Goal: Task Accomplishment & Management: Manage account settings

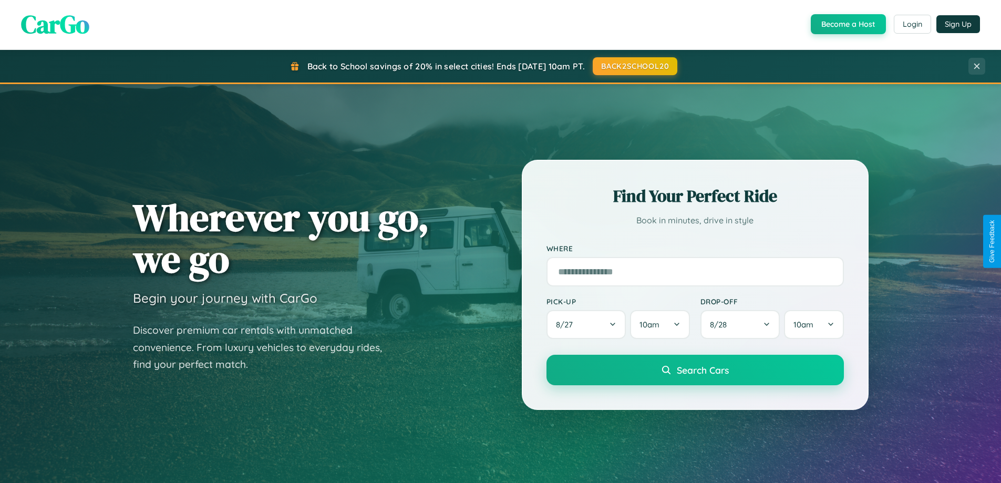
scroll to position [723, 0]
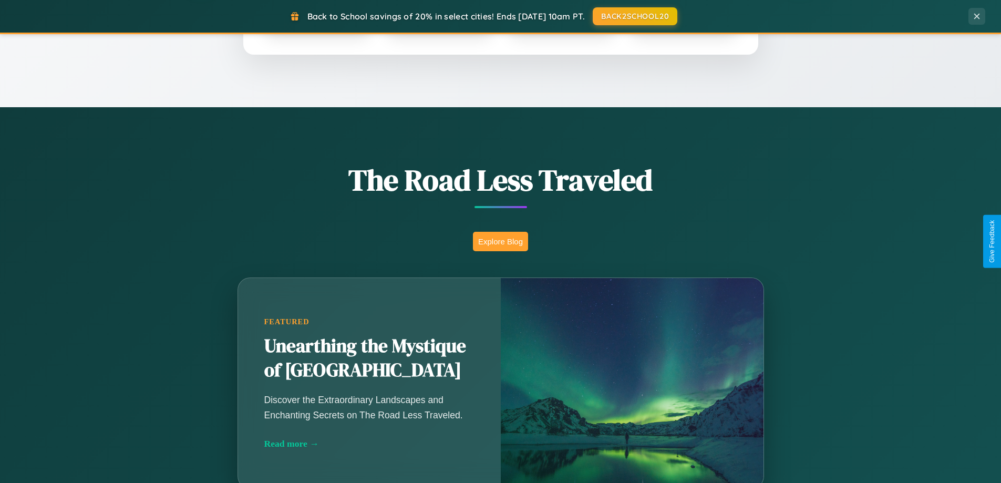
click at [500, 241] on button "Explore Blog" at bounding box center [500, 241] width 55 height 19
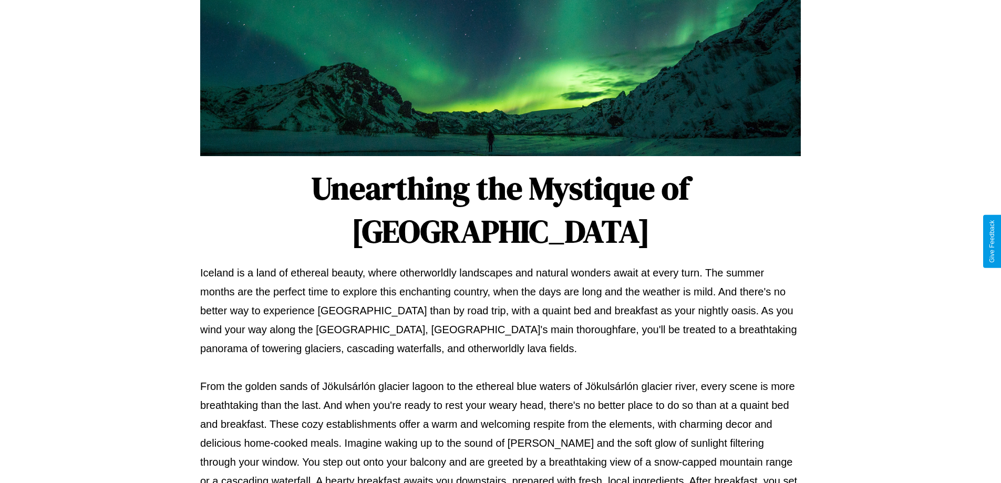
scroll to position [340, 0]
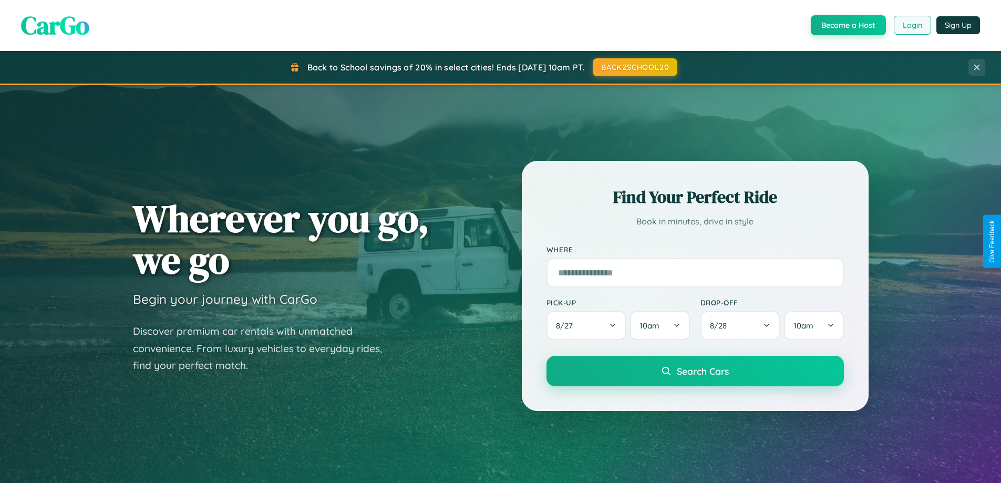
click at [912, 25] on button "Login" at bounding box center [912, 25] width 37 height 19
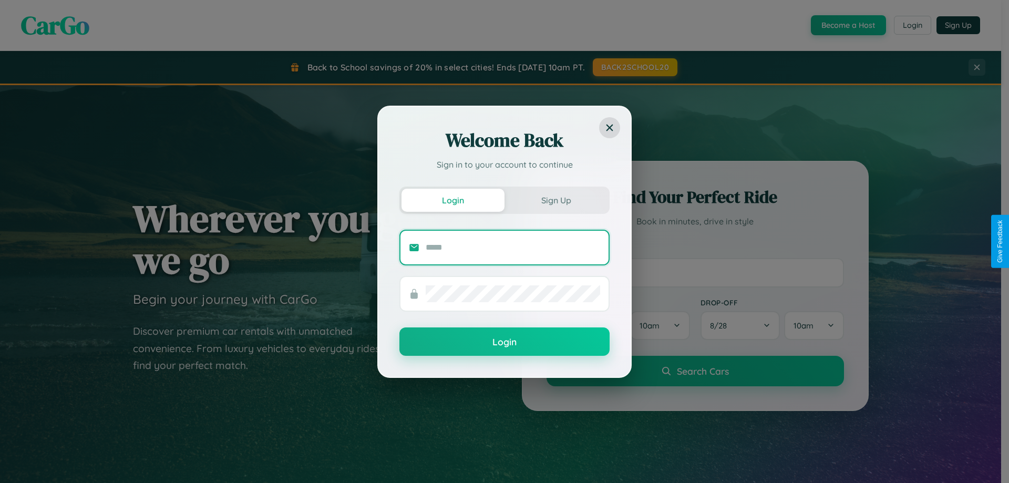
click at [513, 247] on input "text" at bounding box center [513, 247] width 174 height 17
type input "**********"
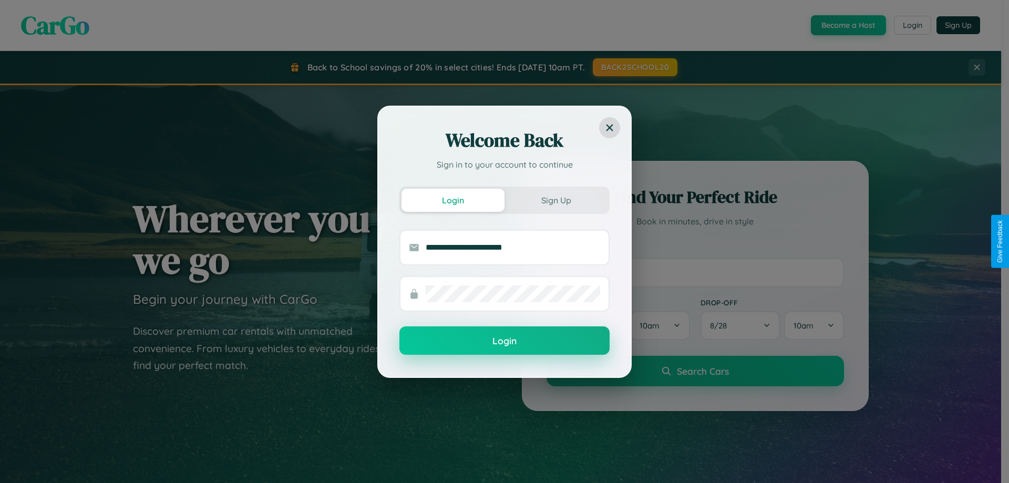
click at [504, 341] on button "Login" at bounding box center [504, 340] width 210 height 28
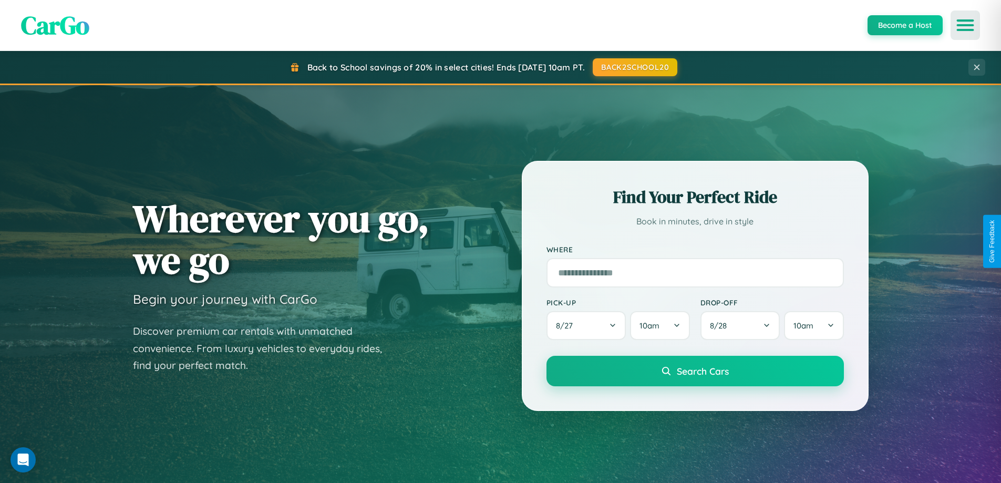
click at [965, 25] on icon "Open menu" at bounding box center [965, 24] width 15 height 9
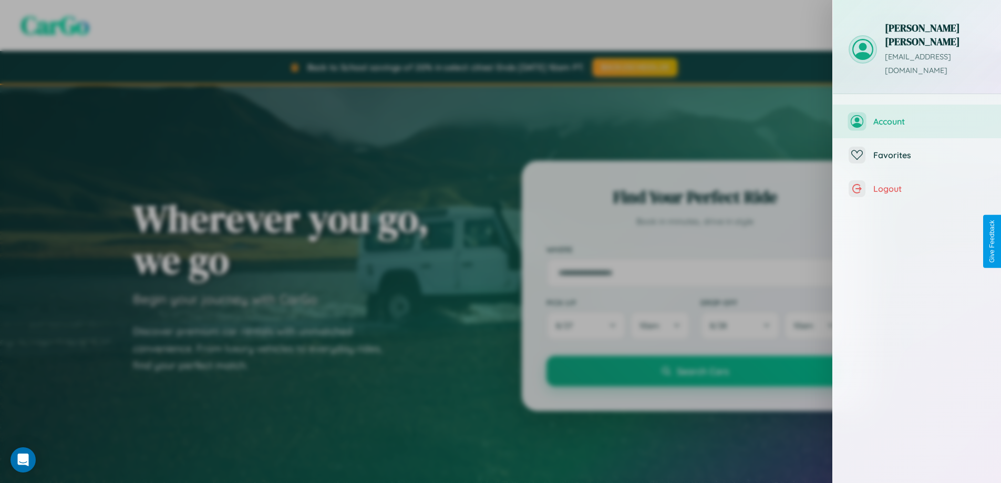
click at [917, 116] on span "Account" at bounding box center [929, 121] width 112 height 11
